Goal: Information Seeking & Learning: Compare options

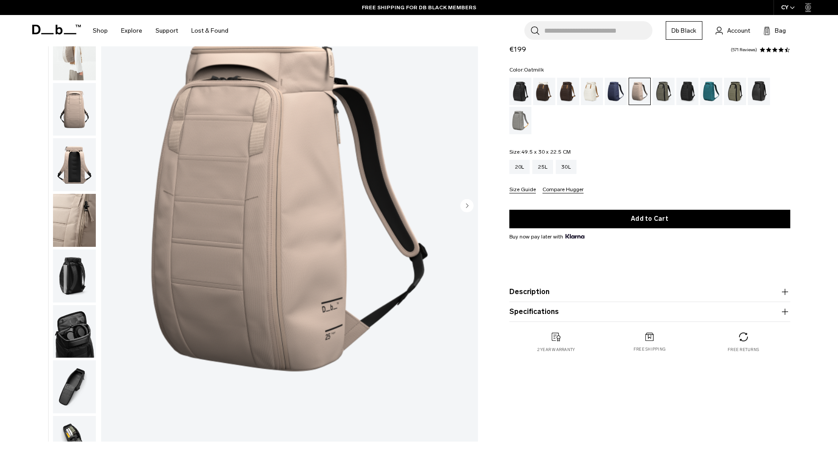
click at [587, 97] on div "Oatmilk" at bounding box center [592, 91] width 23 height 27
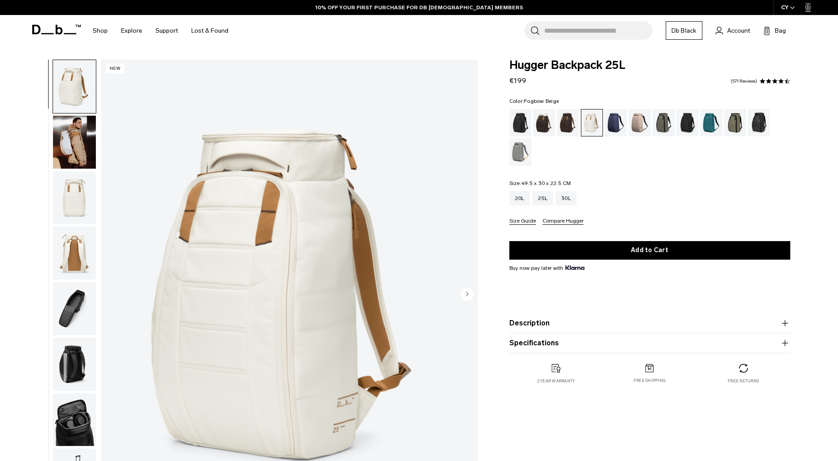
click at [640, 121] on div "Fogbow Beige" at bounding box center [640, 122] width 23 height 27
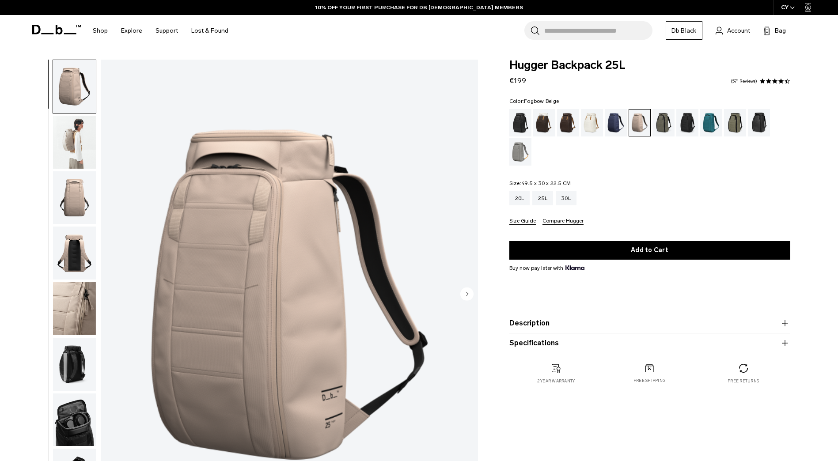
scroll to position [44, 0]
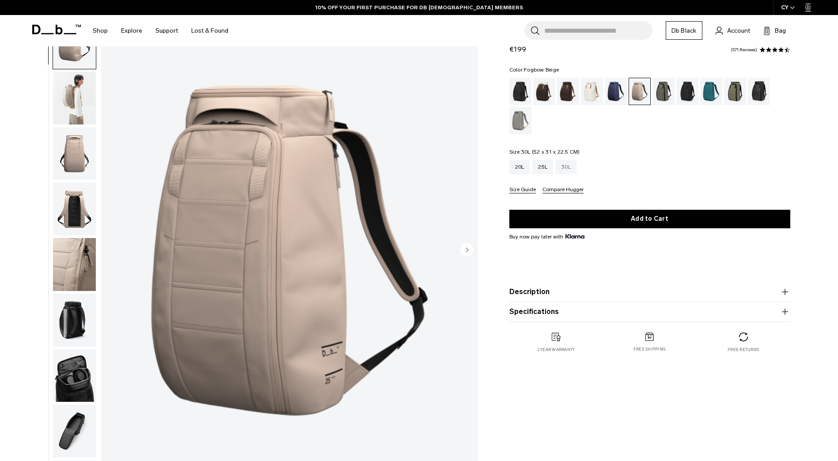
click at [574, 167] on div "30L" at bounding box center [566, 167] width 21 height 14
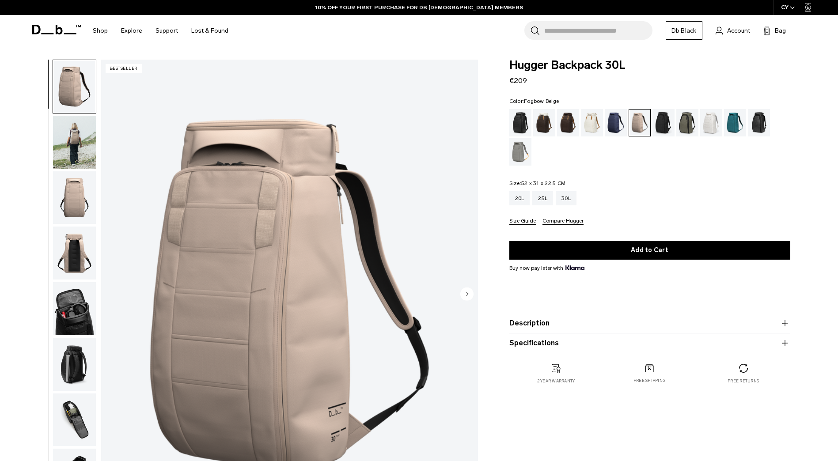
click at [84, 144] on img "button" at bounding box center [74, 142] width 43 height 53
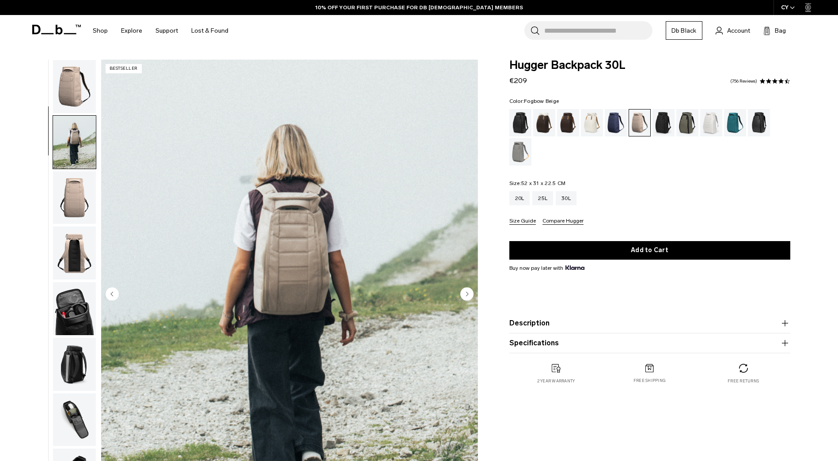
scroll to position [56, 0]
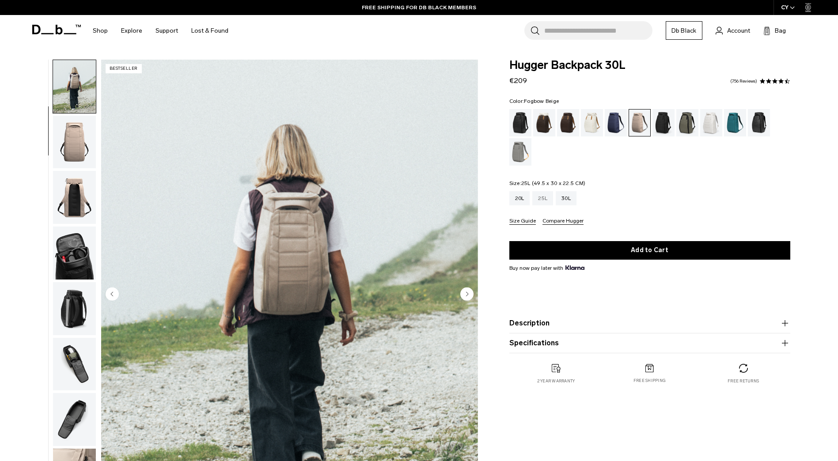
click at [546, 200] on div "25L" at bounding box center [542, 198] width 21 height 14
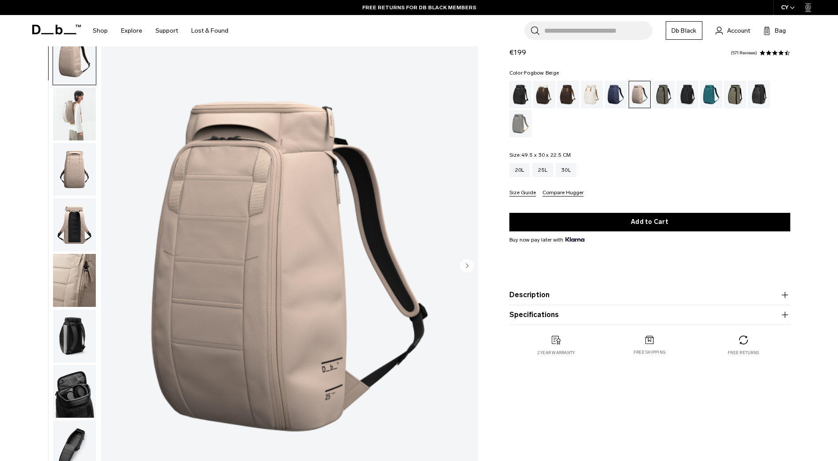
scroll to position [44, 0]
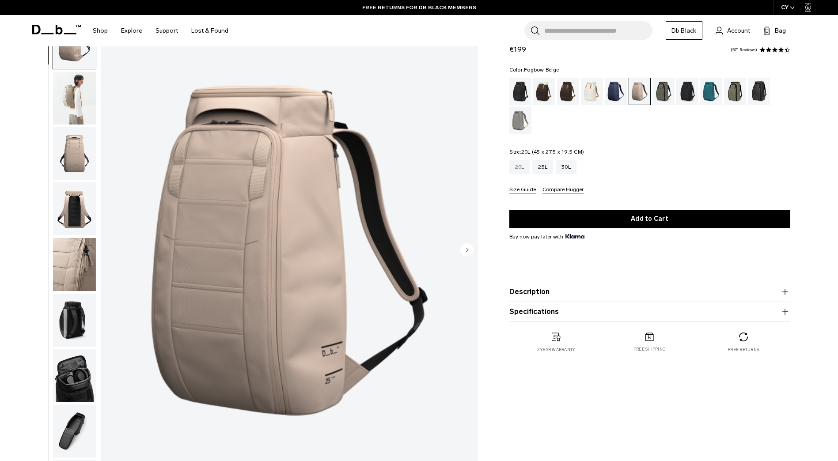
click at [520, 167] on div "20L" at bounding box center [519, 167] width 21 height 14
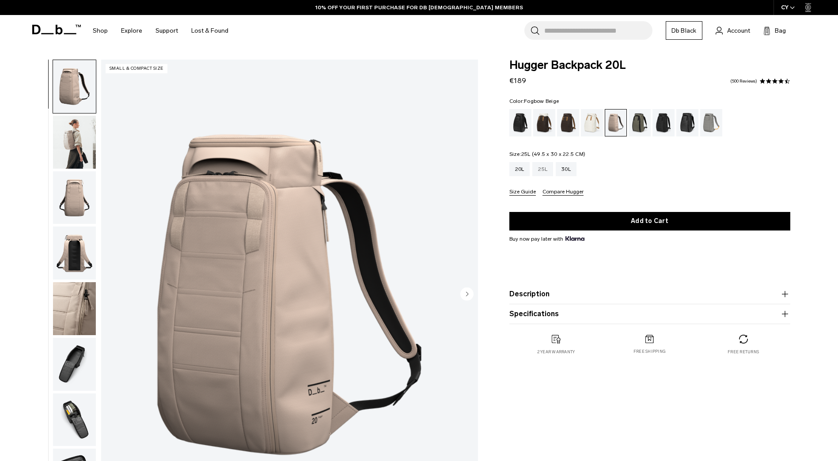
click at [545, 171] on div "25L" at bounding box center [542, 169] width 21 height 14
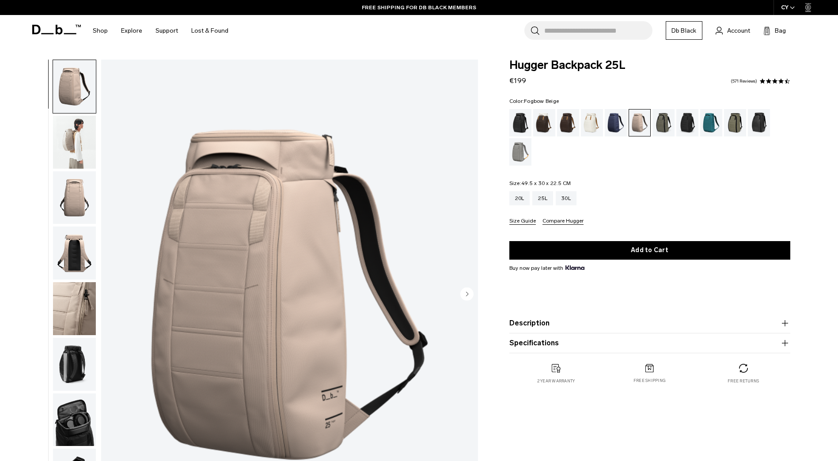
scroll to position [44, 0]
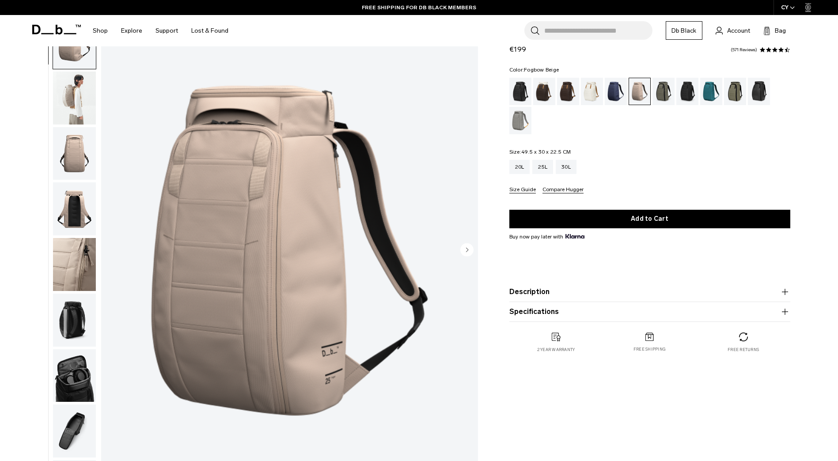
click at [60, 382] on img "button" at bounding box center [74, 375] width 43 height 53
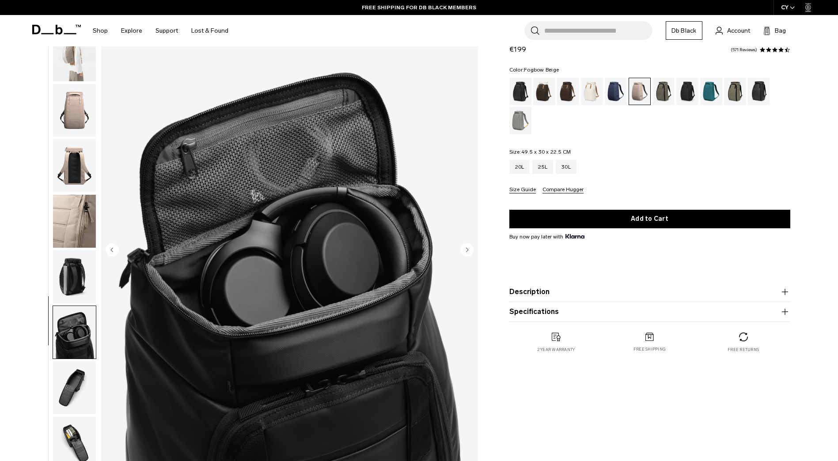
scroll to position [83, 0]
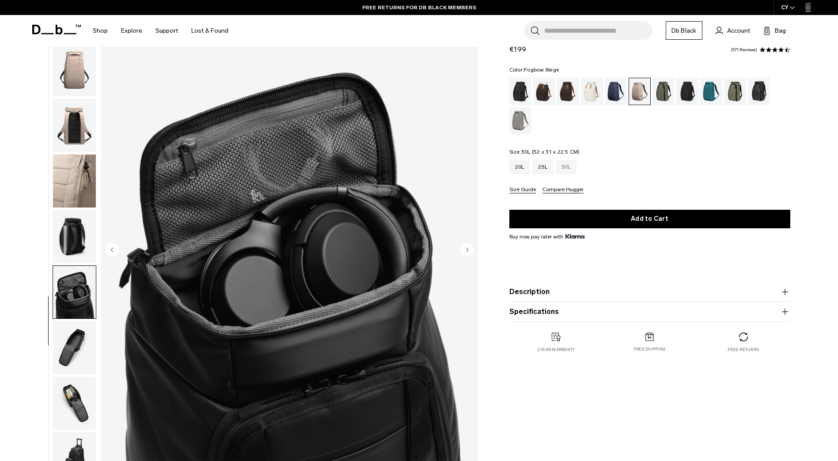
click at [568, 169] on div "30L" at bounding box center [566, 167] width 21 height 14
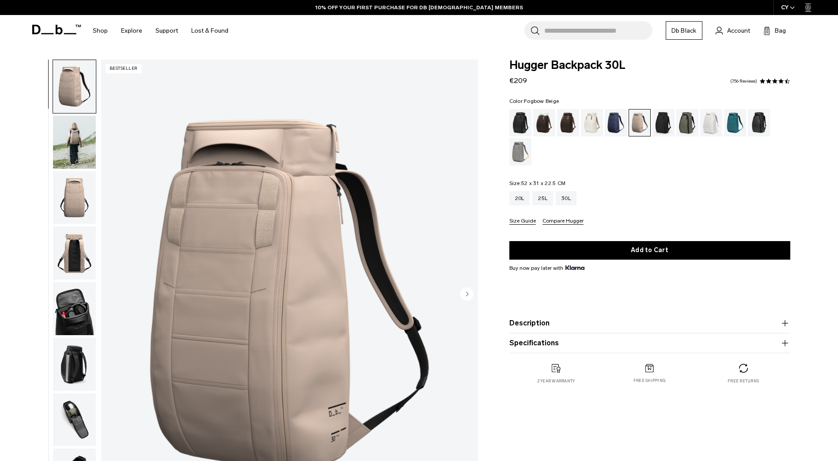
click at [77, 151] on img "button" at bounding box center [74, 142] width 43 height 53
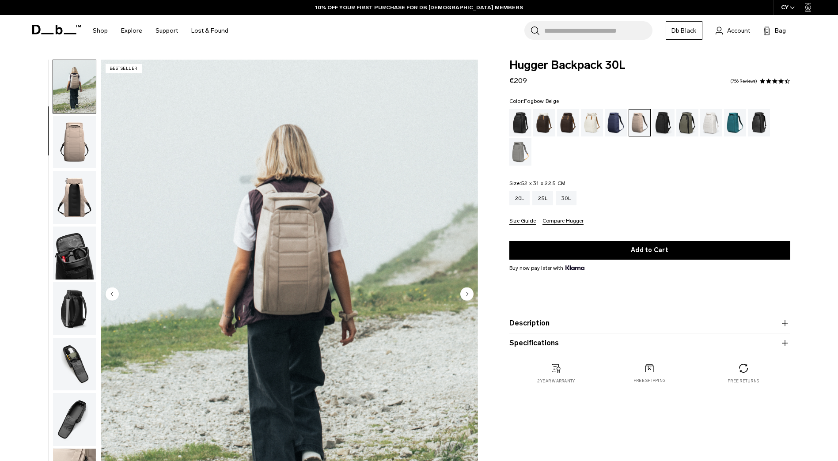
click at [87, 266] on img "button" at bounding box center [74, 253] width 43 height 53
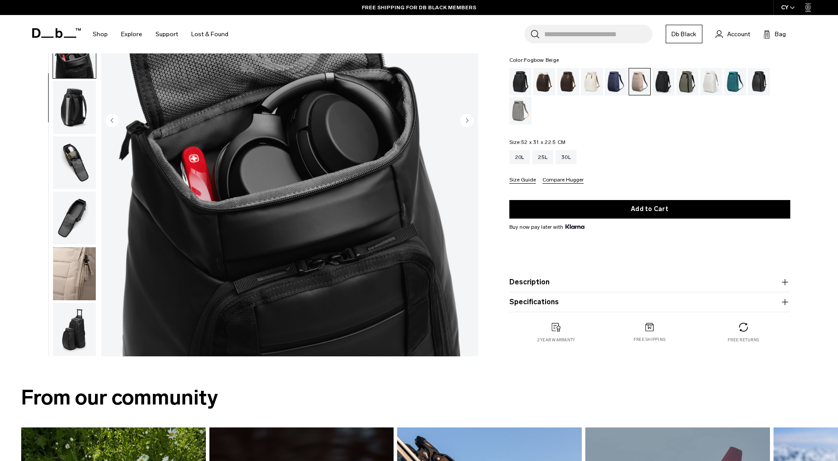
scroll to position [177, 0]
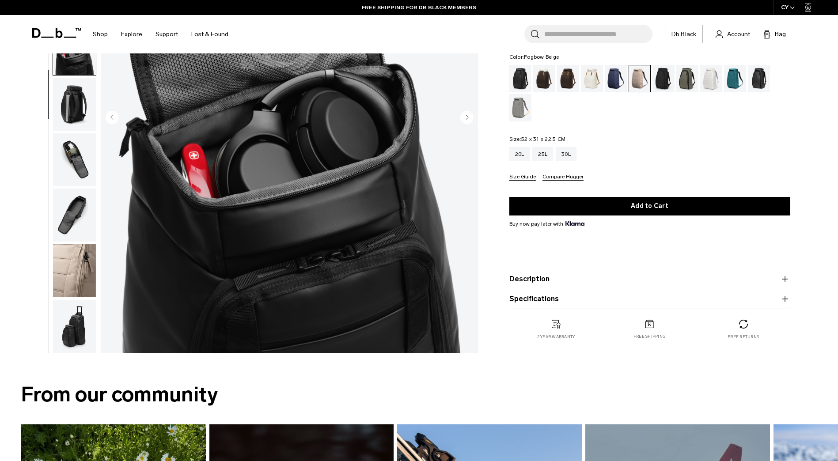
click at [74, 222] on img "button" at bounding box center [74, 215] width 43 height 53
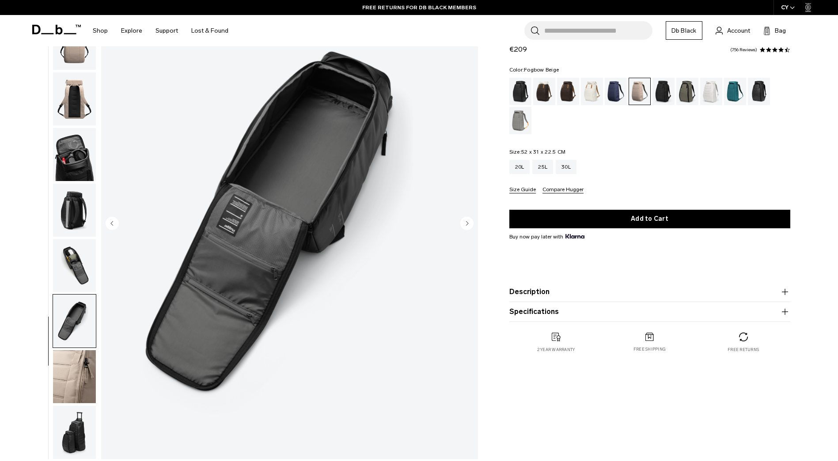
scroll to position [0, 0]
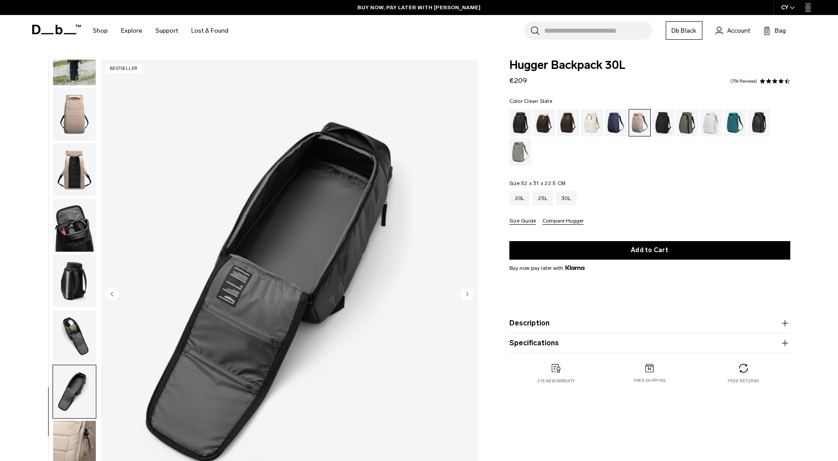
click at [707, 124] on div "Clean Slate" at bounding box center [711, 122] width 23 height 27
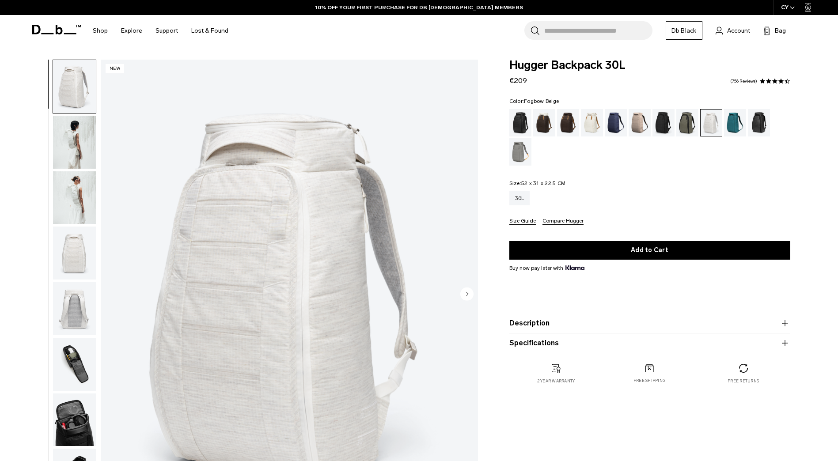
click at [644, 125] on div "Fogbow Beige" at bounding box center [640, 122] width 23 height 27
